Goal: Information Seeking & Learning: Understand process/instructions

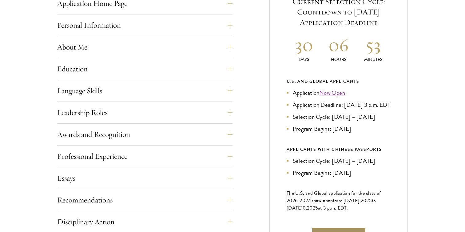
scroll to position [273, 0]
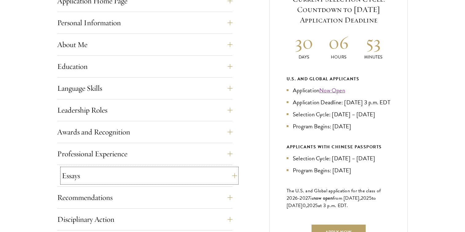
click at [198, 169] on button "Essays" at bounding box center [149, 175] width 175 height 15
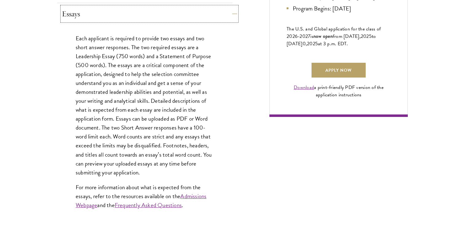
scroll to position [436, 0]
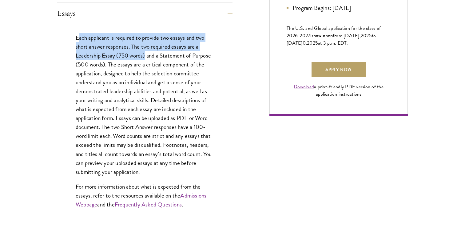
drag, startPoint x: 77, startPoint y: 39, endPoint x: 145, endPoint y: 54, distance: 69.5
click at [145, 54] on p "Each applicant is required to provide two essays and two short answer responses…" at bounding box center [145, 104] width 138 height 143
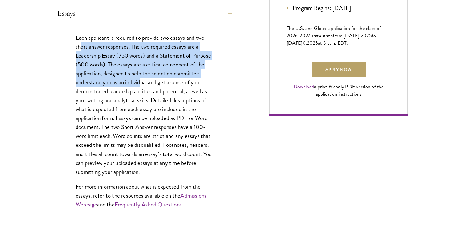
drag, startPoint x: 82, startPoint y: 48, endPoint x: 142, endPoint y: 80, distance: 67.8
click at [142, 80] on p "Each applicant is required to provide two essays and two short answer responses…" at bounding box center [145, 104] width 138 height 143
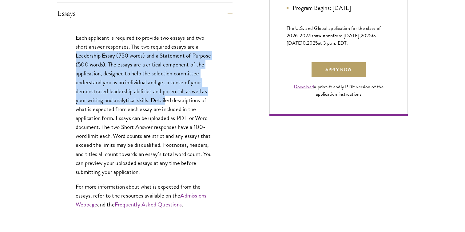
drag, startPoint x: 66, startPoint y: 58, endPoint x: 167, endPoint y: 98, distance: 107.6
click at [167, 98] on div "Each applicant is required to provide two essays and two short answer responses…" at bounding box center [144, 124] width 175 height 200
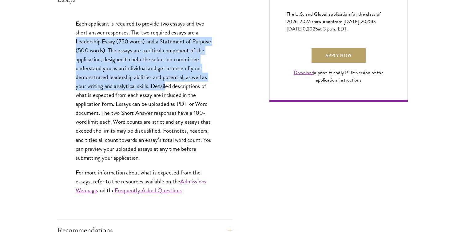
scroll to position [452, 0]
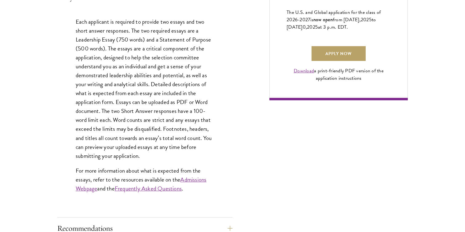
click at [167, 98] on p "Each applicant is required to provide two essays and two short answer responses…" at bounding box center [145, 88] width 138 height 143
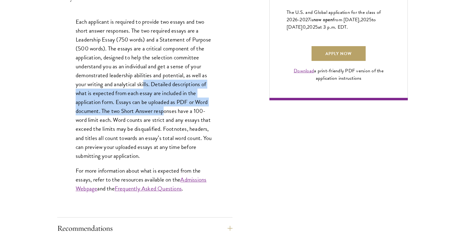
drag, startPoint x: 144, startPoint y: 83, endPoint x: 165, endPoint y: 112, distance: 35.0
click at [165, 112] on p "Each applicant is required to provide two essays and two short answer responses…" at bounding box center [145, 88] width 138 height 143
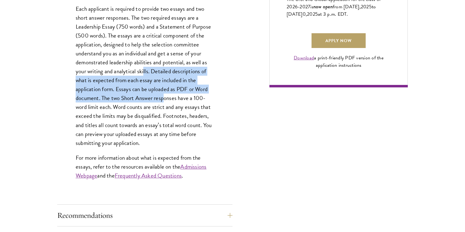
scroll to position [466, 0]
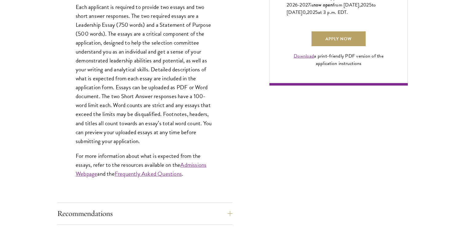
click at [165, 112] on p "Each applicant is required to provide two essays and two short answer responses…" at bounding box center [145, 73] width 138 height 143
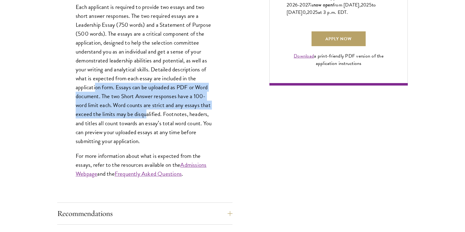
drag, startPoint x: 95, startPoint y: 91, endPoint x: 145, endPoint y: 112, distance: 54.3
click at [145, 112] on p "Each applicant is required to provide two essays and two short answer responses…" at bounding box center [145, 73] width 138 height 143
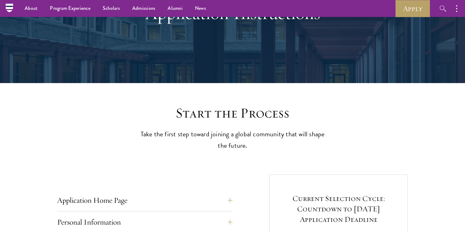
scroll to position [0, 0]
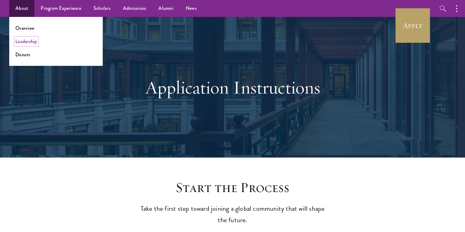
click at [29, 43] on link "Leadership" at bounding box center [26, 41] width 22 height 7
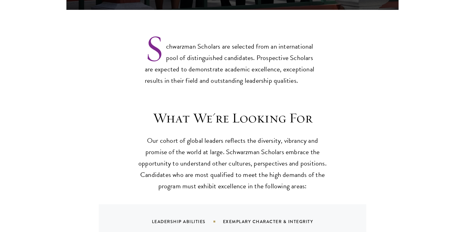
scroll to position [2059, 0]
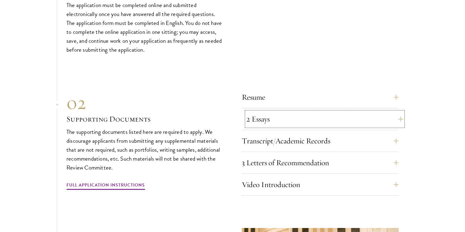
click at [286, 122] on button "2 Essays" at bounding box center [324, 119] width 157 height 15
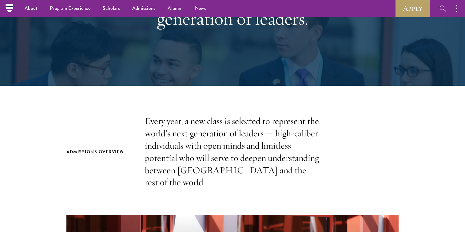
scroll to position [0, 0]
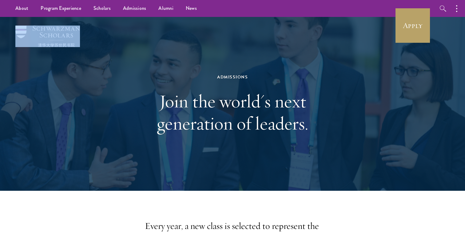
drag, startPoint x: 82, startPoint y: 33, endPoint x: 39, endPoint y: 33, distance: 43.0
click at [39, 33] on div "Admissions Join the world's next generation of leaders." at bounding box center [232, 104] width 403 height 174
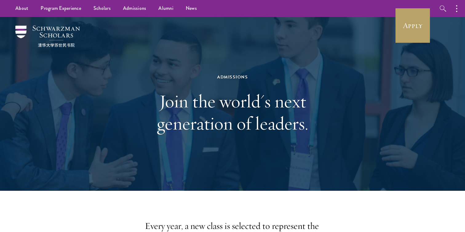
click at [169, 70] on div "Admissions Join the world's next generation of leaders." at bounding box center [232, 103] width 212 height 123
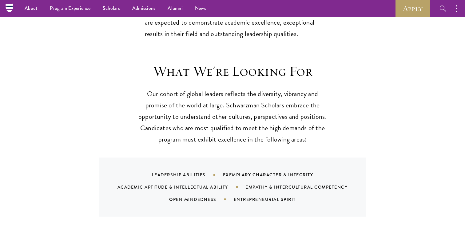
scroll to position [481, 0]
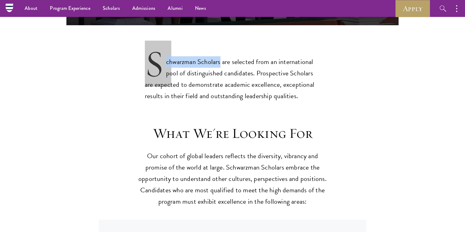
drag, startPoint x: 220, startPoint y: 50, endPoint x: 149, endPoint y: 50, distance: 71.0
click at [149, 50] on p "Schwarzman Scholars are selected from an international pool of distinguished ca…" at bounding box center [232, 74] width 175 height 56
copy p "Schwarzman Scholars"
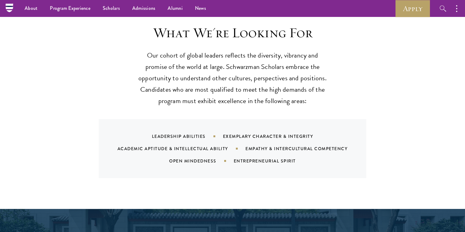
scroll to position [568, 0]
